Goal: Transaction & Acquisition: Download file/media

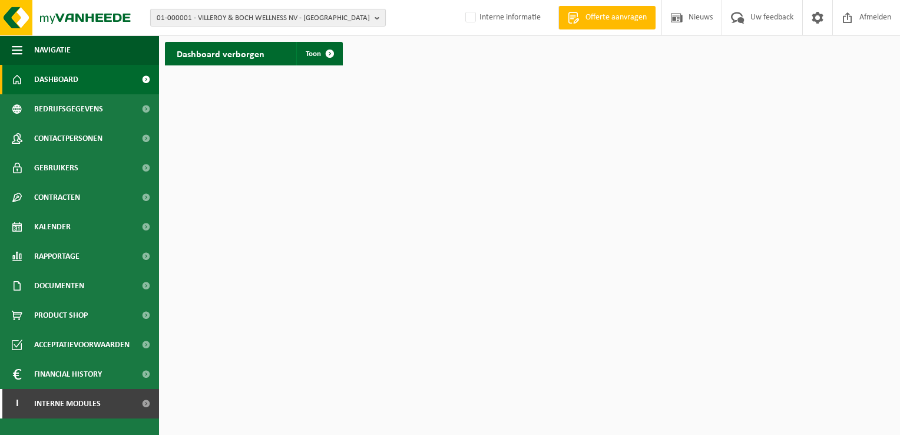
click at [376, 16] on b "button" at bounding box center [380, 17] width 11 height 16
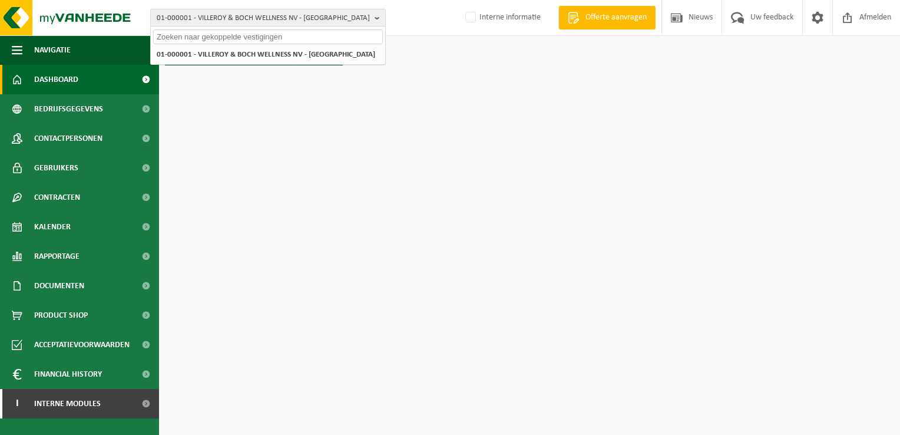
click at [333, 41] on input "text" at bounding box center [268, 36] width 230 height 15
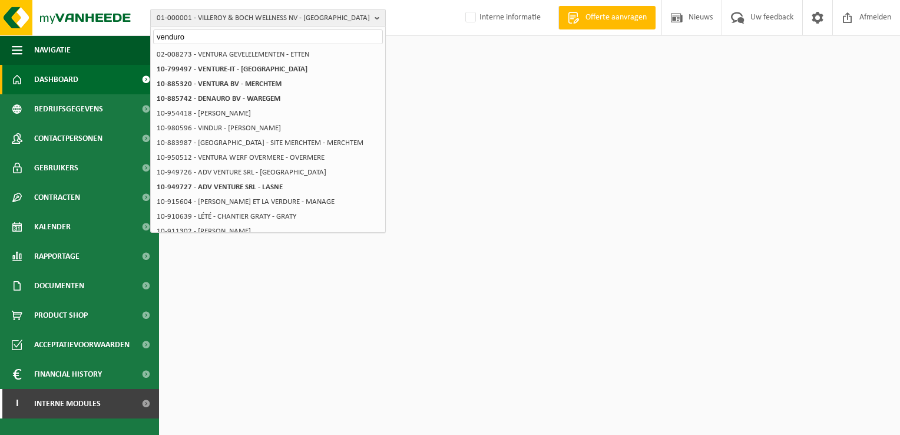
drag, startPoint x: 250, startPoint y: 38, endPoint x: -2, endPoint y: -20, distance: 258.7
click at [0, 0] on html "01-000001 - VILLEROY & BOCH WELLNESS NV - ROESELARE venduro 01-000001 - VILLERO…" at bounding box center [450, 217] width 900 height 435
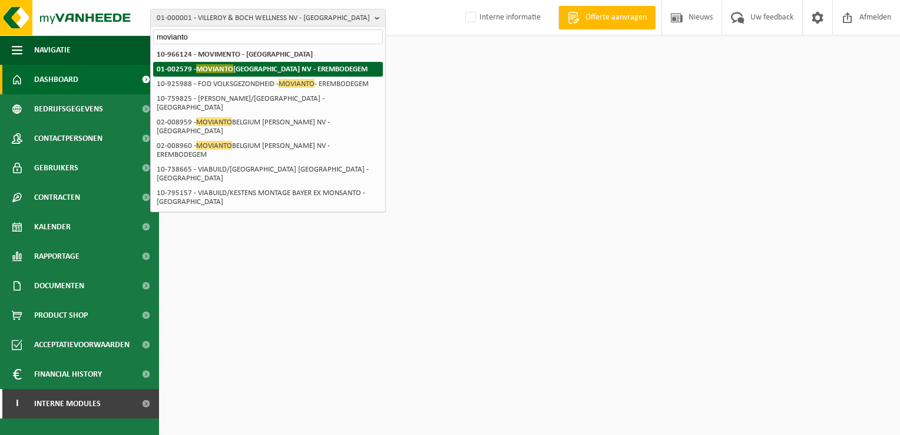
type input "movianto"
click at [295, 68] on strong "01-002579 - MOVIANTO BELGIUM NV - EREMBODEGEM" at bounding box center [262, 68] width 211 height 9
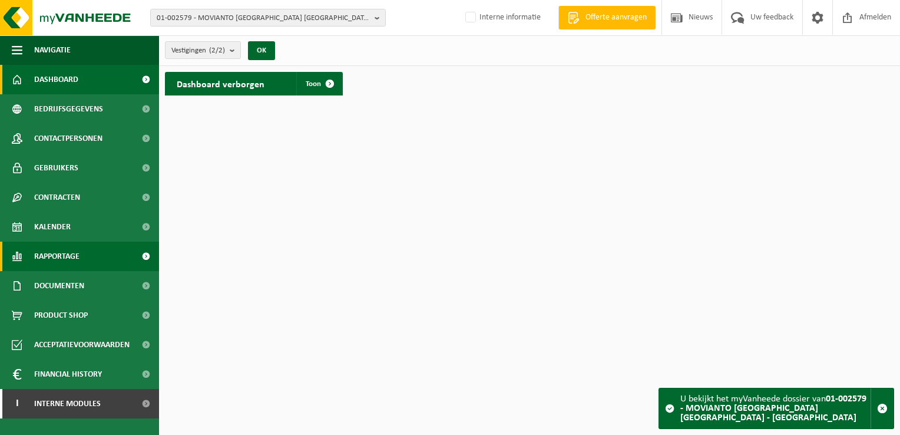
click at [69, 263] on span "Rapportage" at bounding box center [56, 255] width 45 height 29
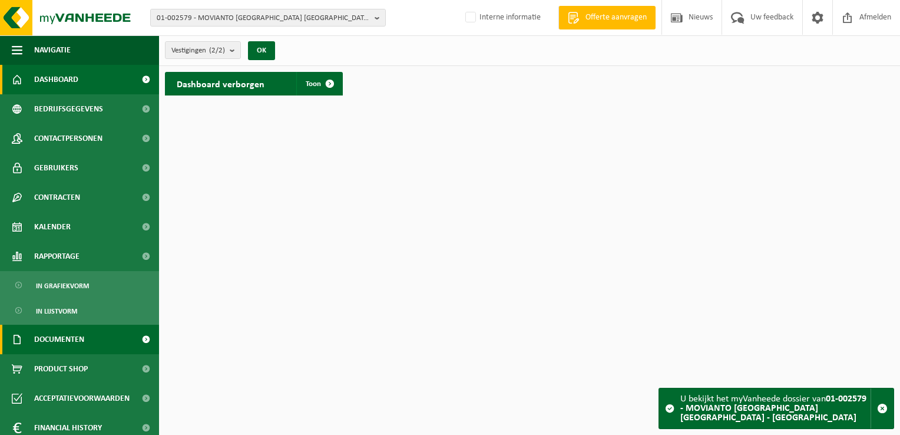
click at [68, 339] on span "Documenten" at bounding box center [59, 339] width 50 height 29
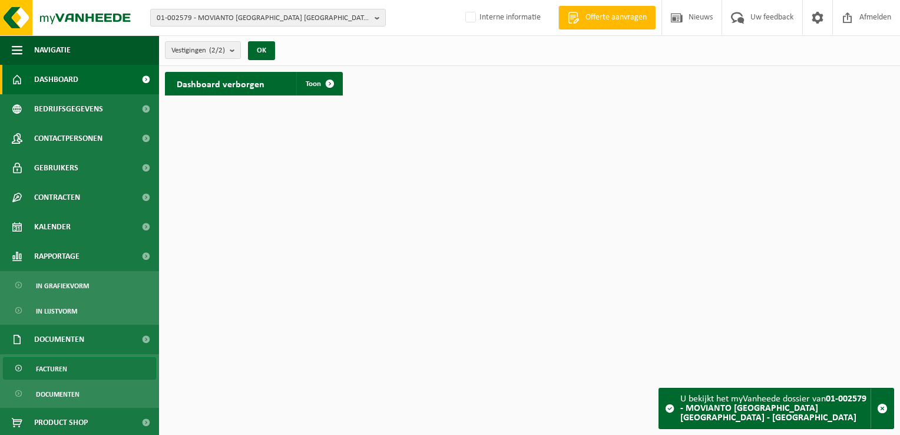
click at [59, 370] on span "Facturen" at bounding box center [51, 368] width 31 height 22
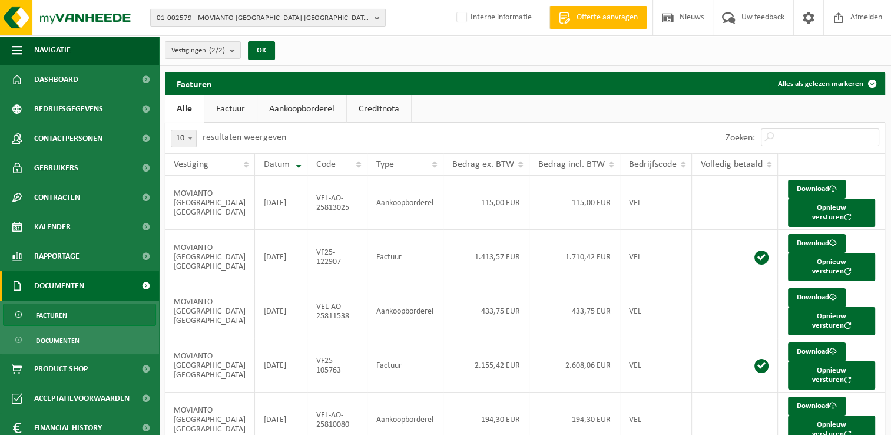
click at [380, 18] on b "button" at bounding box center [380, 17] width 11 height 16
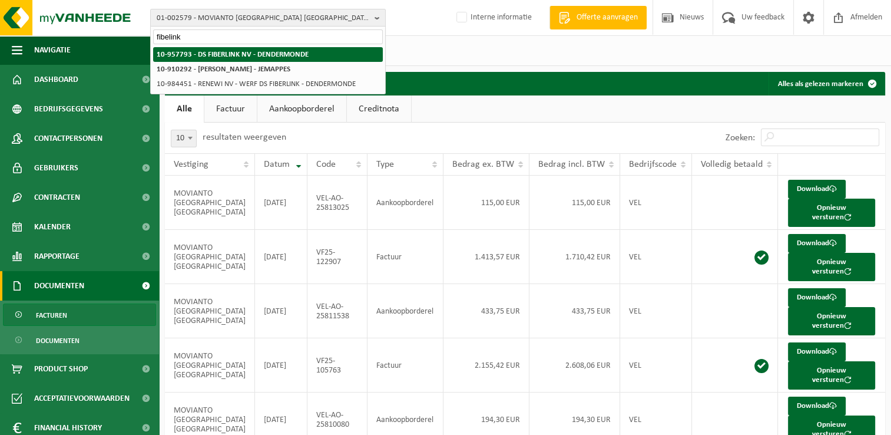
type input "fibelink"
click at [342, 53] on li "10-957793 - DS FIBERLINK NV - DENDERMONDE" at bounding box center [268, 54] width 230 height 15
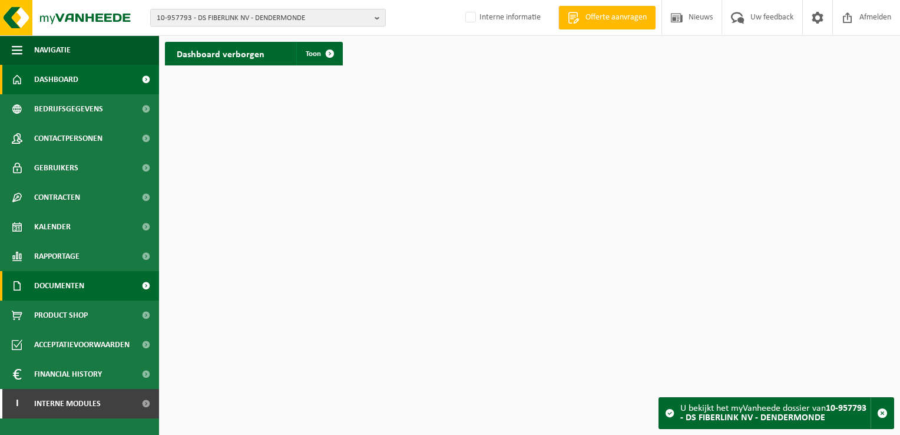
click at [70, 278] on span "Documenten" at bounding box center [59, 285] width 50 height 29
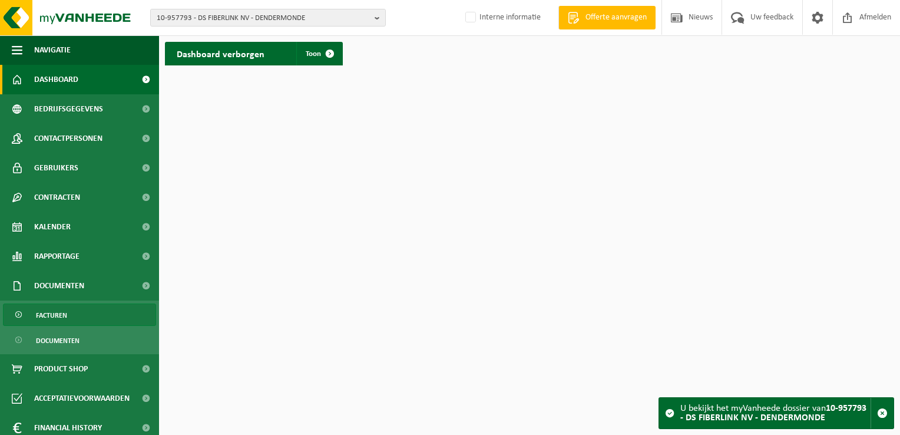
click at [44, 308] on span "Facturen" at bounding box center [51, 315] width 31 height 22
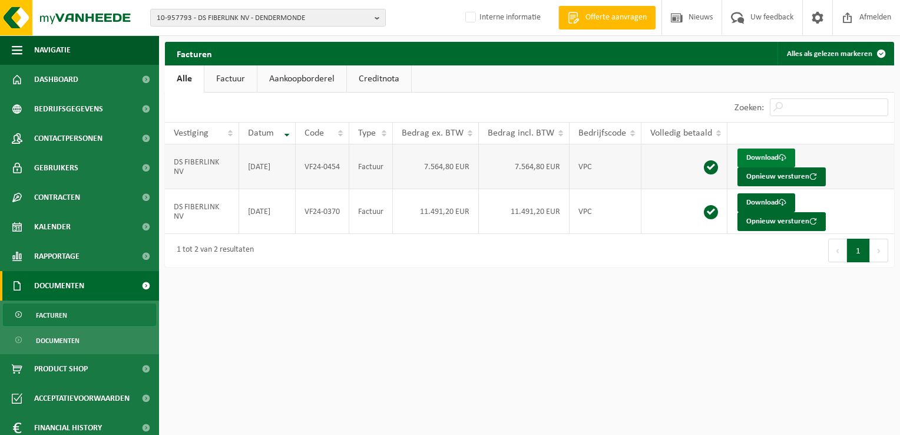
click at [752, 158] on link "Download" at bounding box center [766, 157] width 58 height 19
click at [759, 193] on link "Download" at bounding box center [766, 202] width 58 height 19
click at [77, 77] on span "Dashboard" at bounding box center [56, 79] width 44 height 29
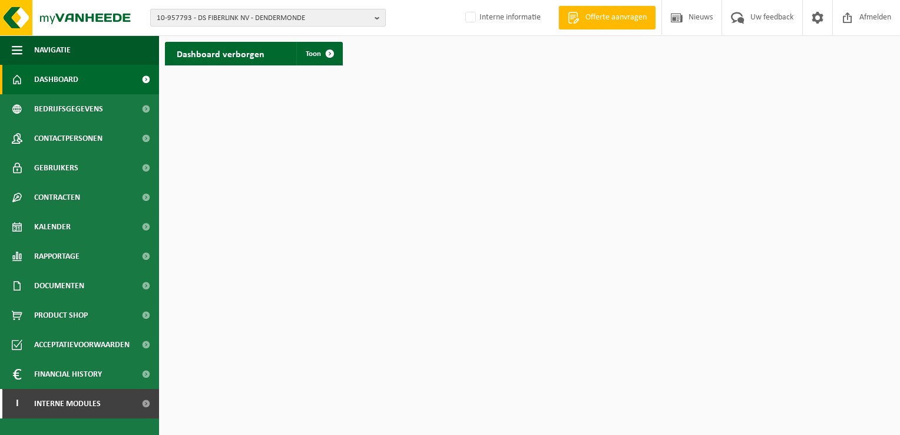
click at [373, 13] on button "10-957793 - DS FIBERLINK NV - DENDERMONDE" at bounding box center [268, 18] width 236 height 18
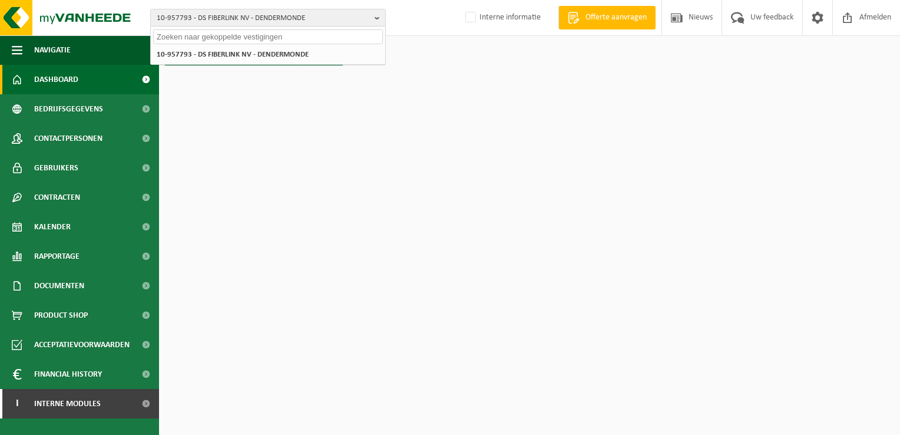
click at [263, 39] on input "text" at bounding box center [268, 36] width 230 height 15
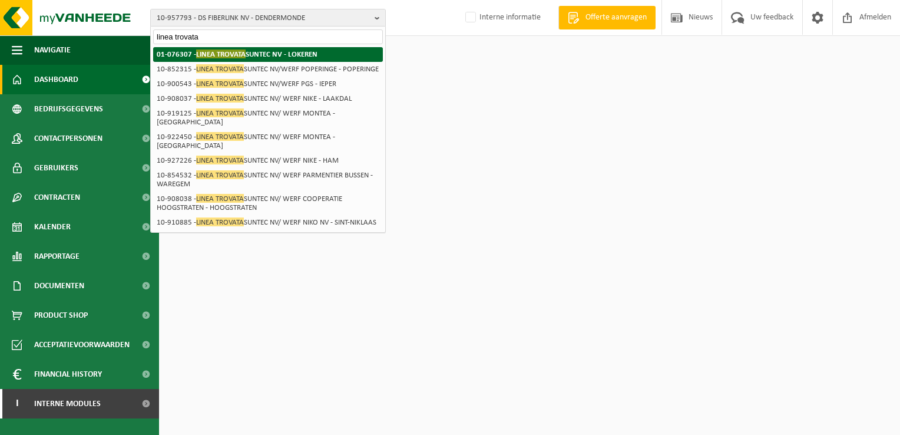
type input "linea trovata"
click at [331, 47] on li "01-076307 - LINEA TROVATA SUNTEC NV - LOKEREN" at bounding box center [268, 54] width 230 height 15
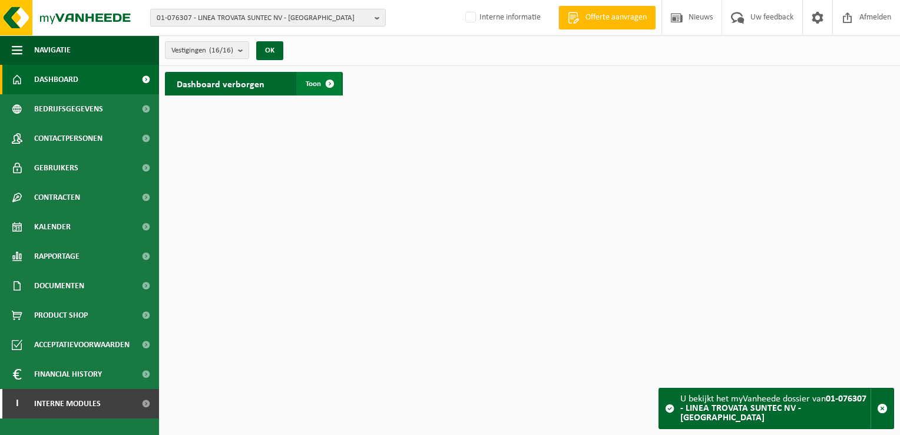
click at [317, 80] on span "Toon" at bounding box center [313, 84] width 15 height 8
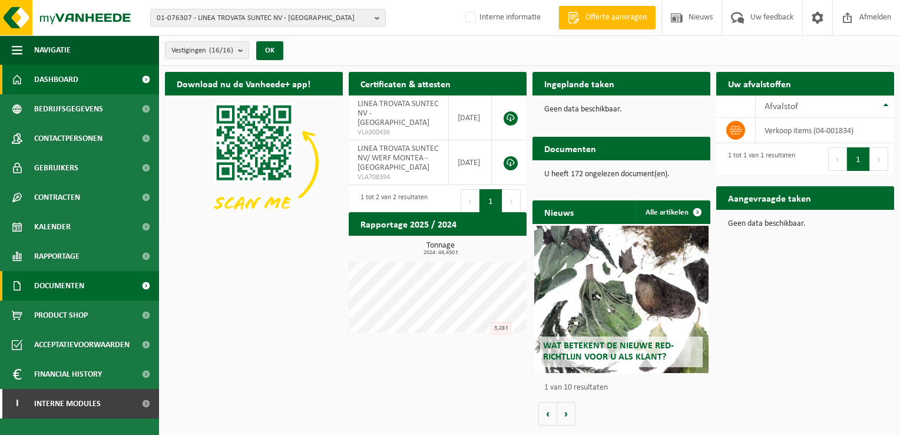
click at [61, 289] on span "Documenten" at bounding box center [59, 285] width 50 height 29
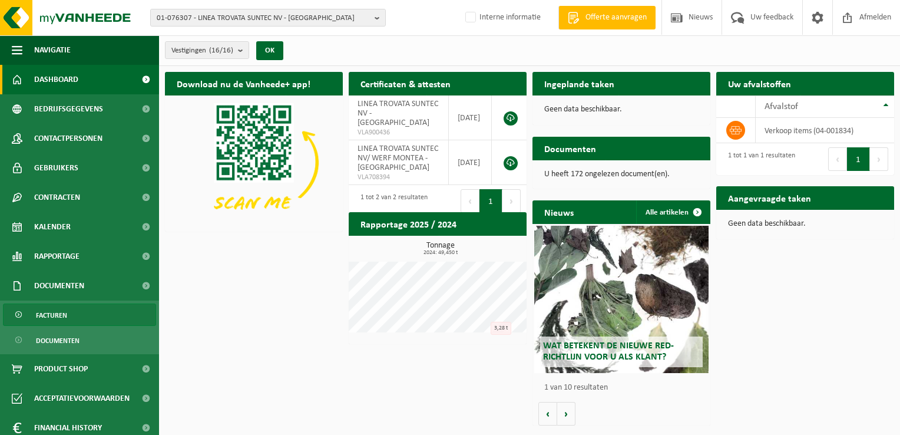
click at [54, 320] on span "Facturen" at bounding box center [51, 315] width 31 height 22
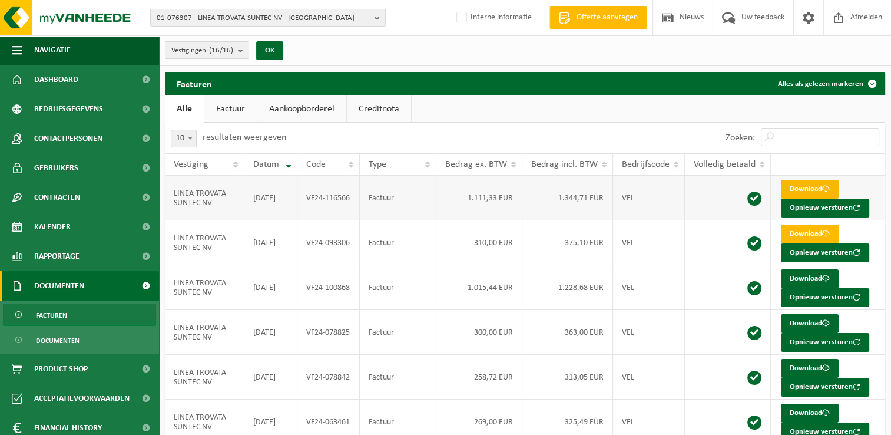
click at [792, 187] on link "Download" at bounding box center [810, 189] width 58 height 19
